Goal: Information Seeking & Learning: Learn about a topic

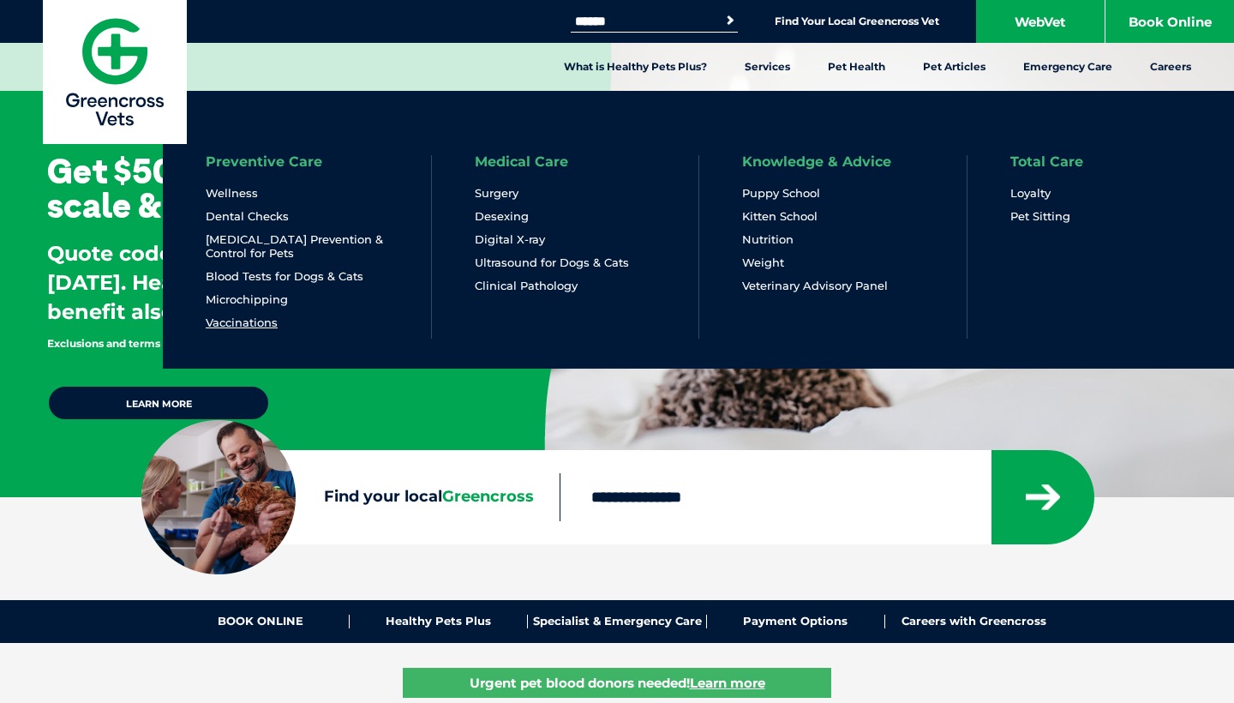
click at [267, 324] on link "Vaccinations" at bounding box center [242, 322] width 72 height 15
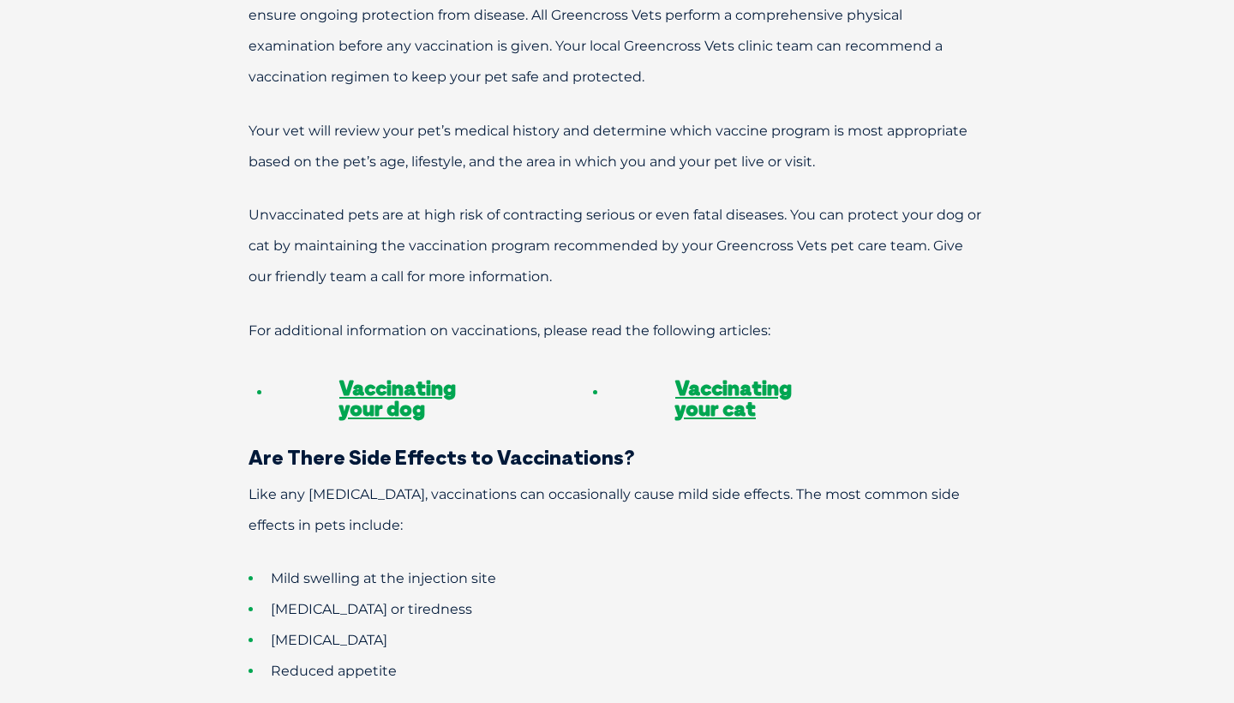
scroll to position [1347, 0]
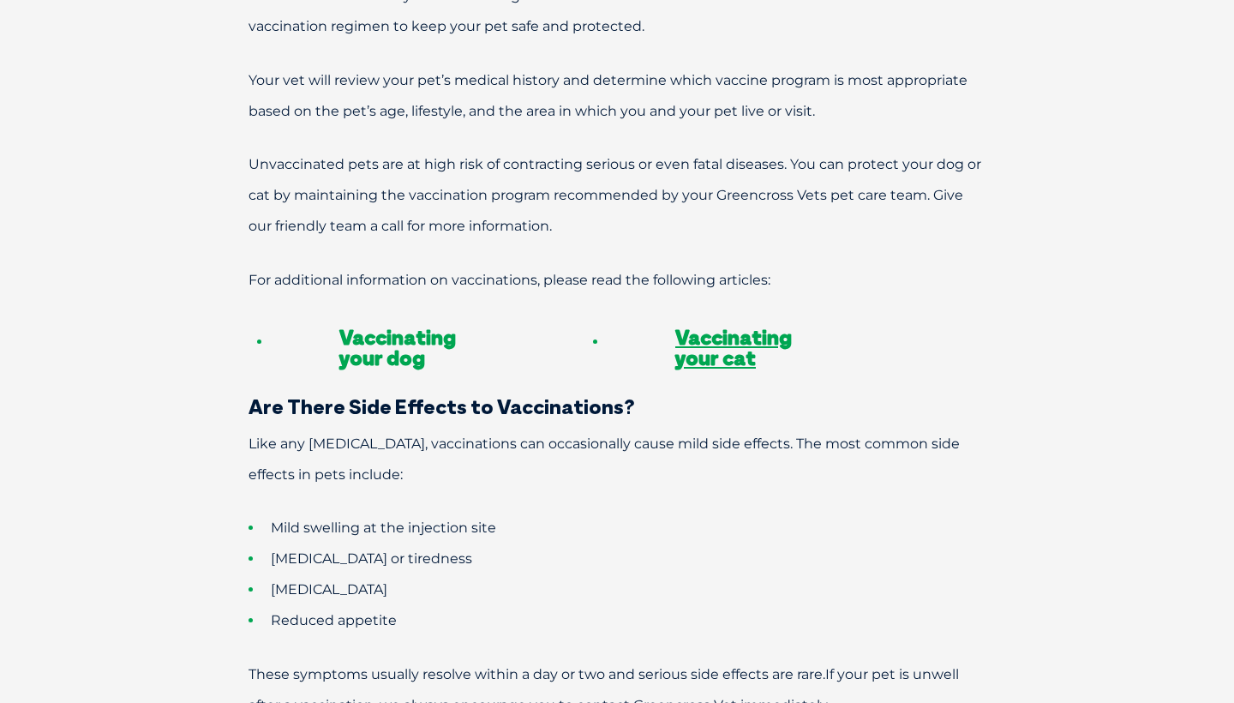
click at [413, 324] on link "Vaccinating your dog" at bounding box center [397, 347] width 117 height 46
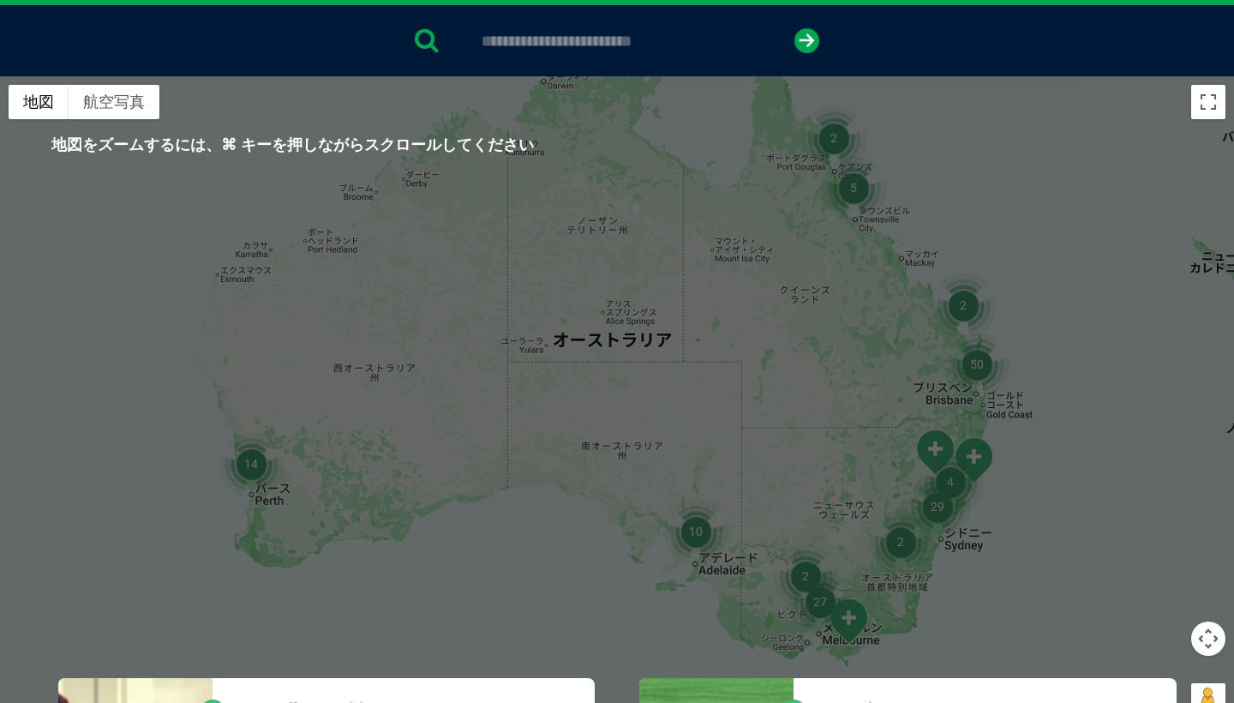
scroll to position [346, 0]
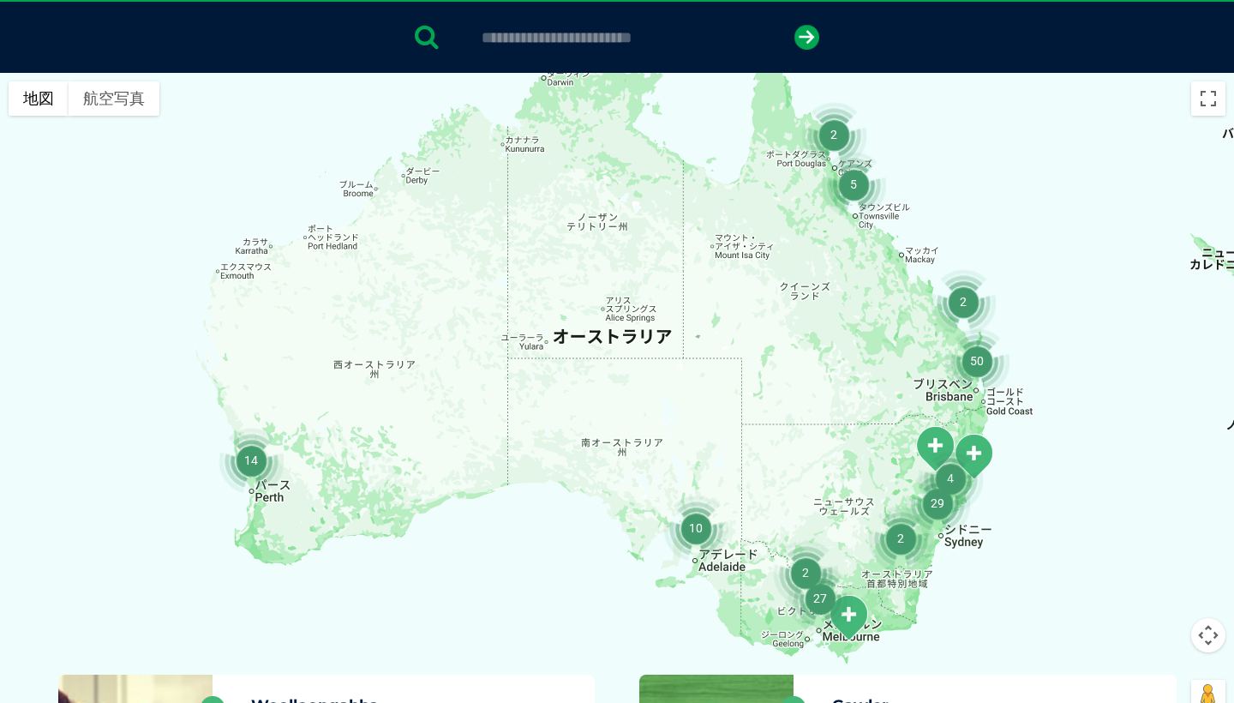
click at [826, 608] on img "27" at bounding box center [820, 598] width 65 height 65
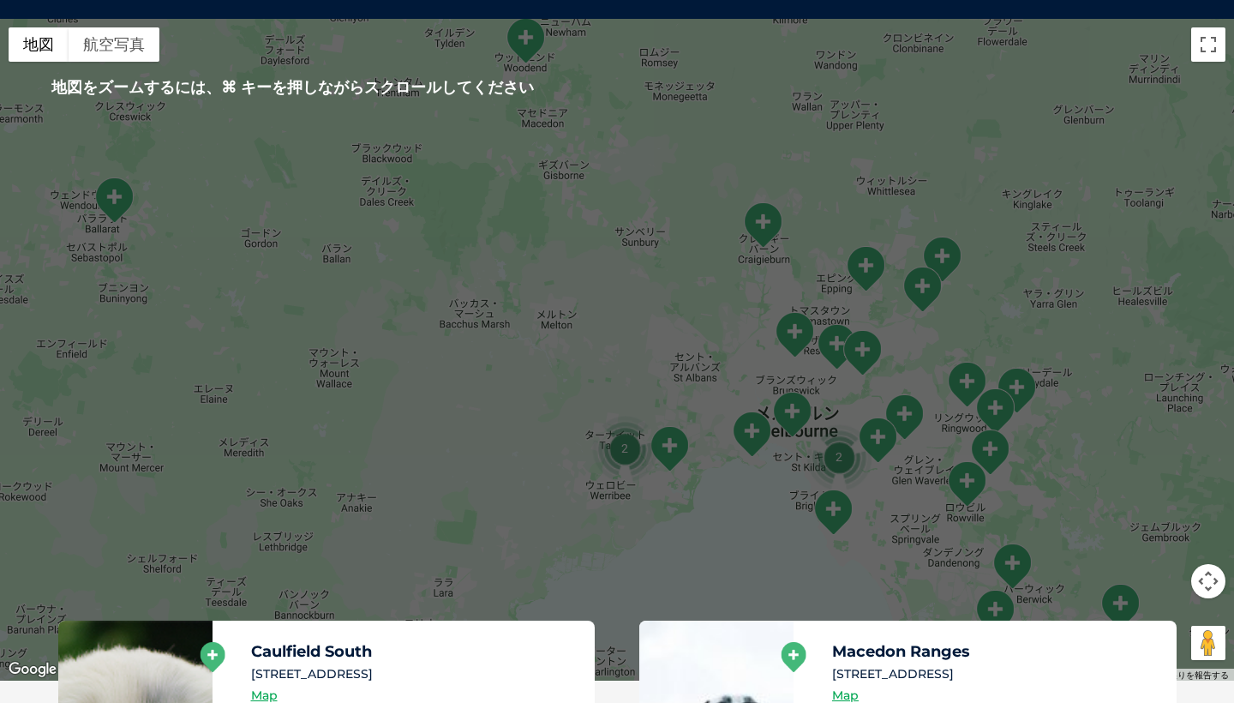
scroll to position [407, 0]
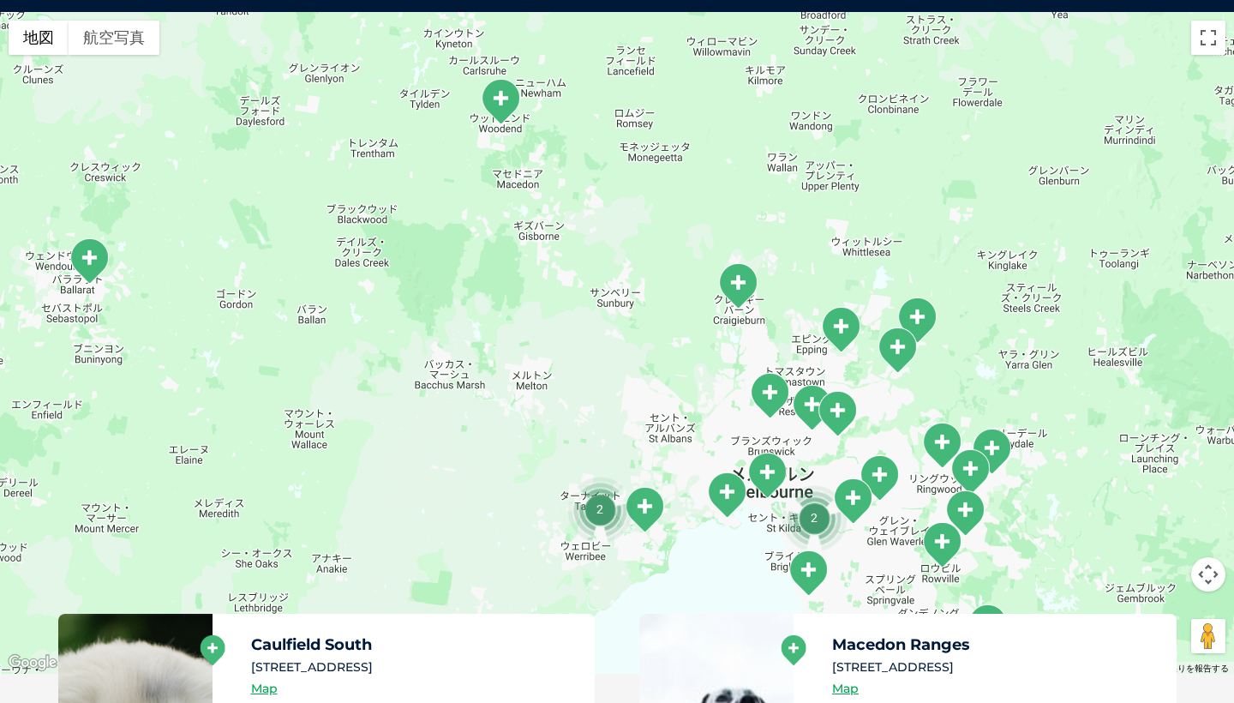
drag, startPoint x: 751, startPoint y: 432, endPoint x: 727, endPoint y: 500, distance: 71.8
click at [727, 501] on img "Williamstown" at bounding box center [726, 494] width 43 height 47
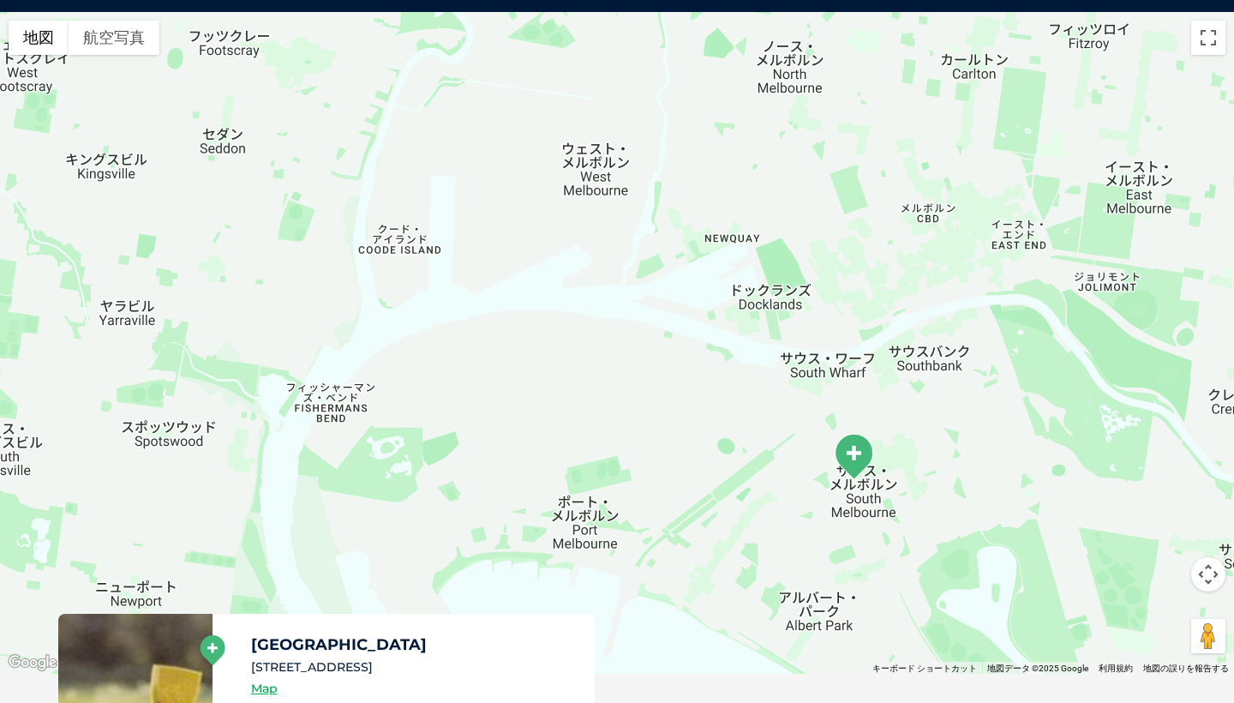
click at [850, 454] on img "South Melbourne" at bounding box center [853, 456] width 43 height 47
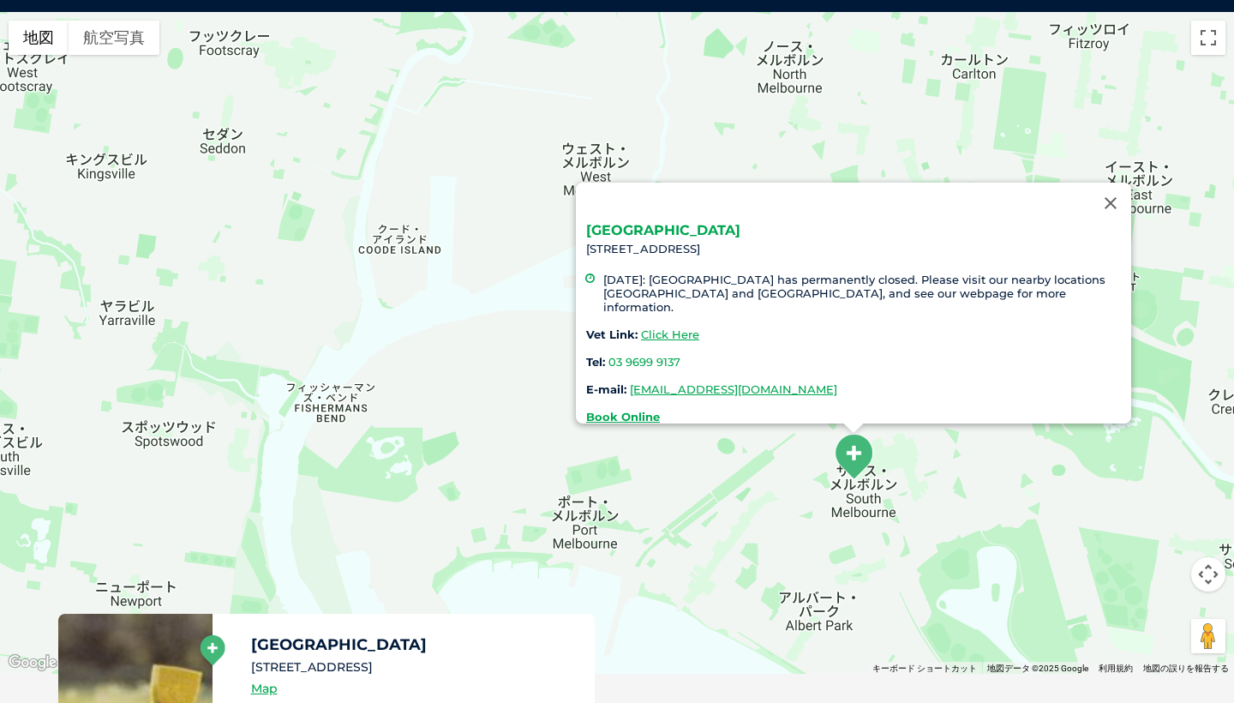
click at [660, 224] on link "South Melbourne" at bounding box center [663, 230] width 154 height 16
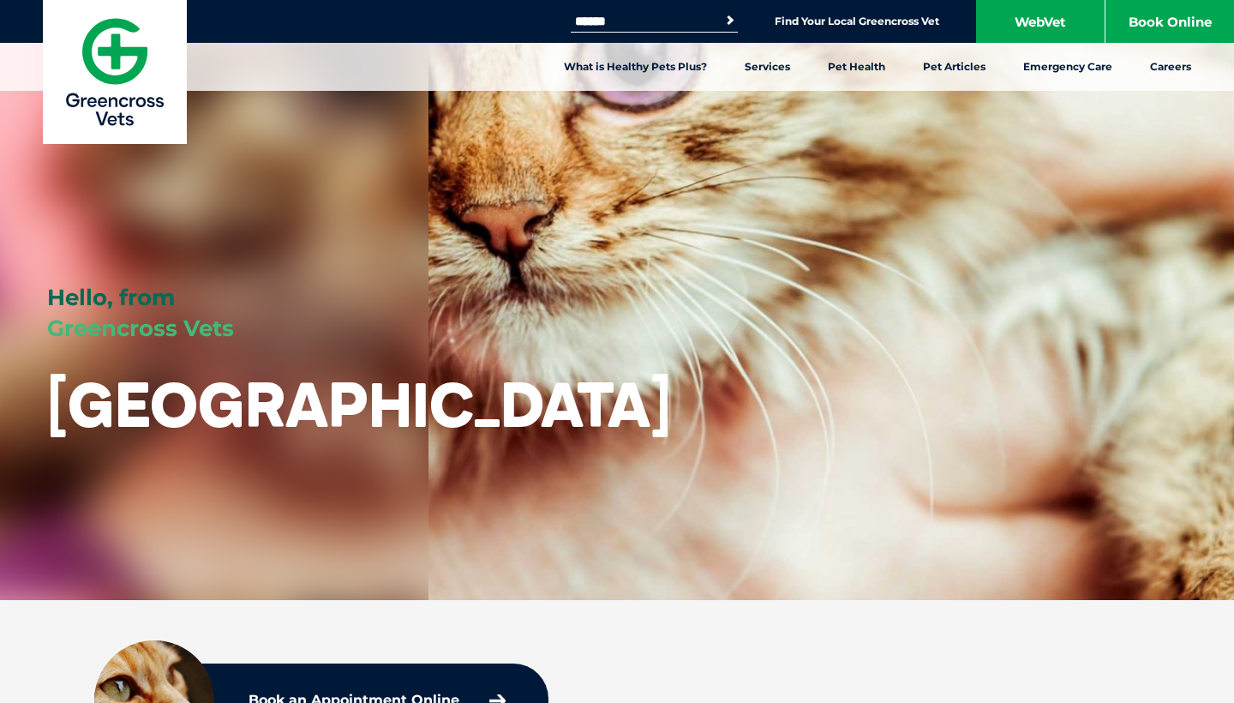
click at [662, 21] on input "Search for:" at bounding box center [644, 22] width 146 height 14
type input "****"
click at [727, 21] on button "Search" at bounding box center [730, 20] width 17 height 17
